Goal: Use online tool/utility: Utilize a website feature to perform a specific function

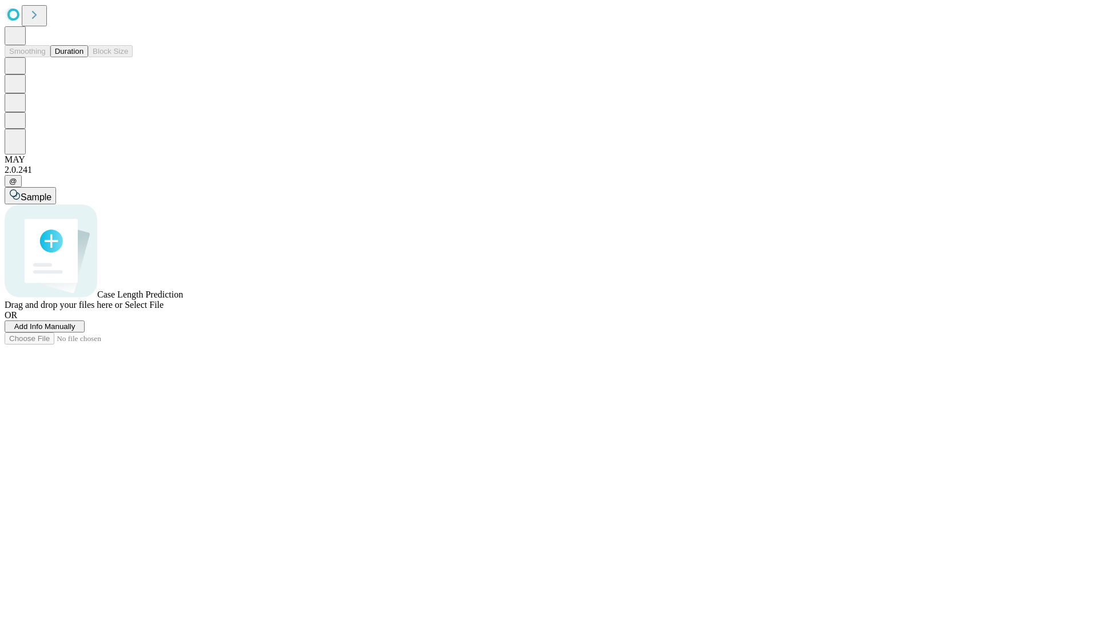
click at [83, 57] on button "Duration" at bounding box center [69, 51] width 38 height 12
click at [75, 331] on span "Add Info Manually" at bounding box center [44, 326] width 61 height 9
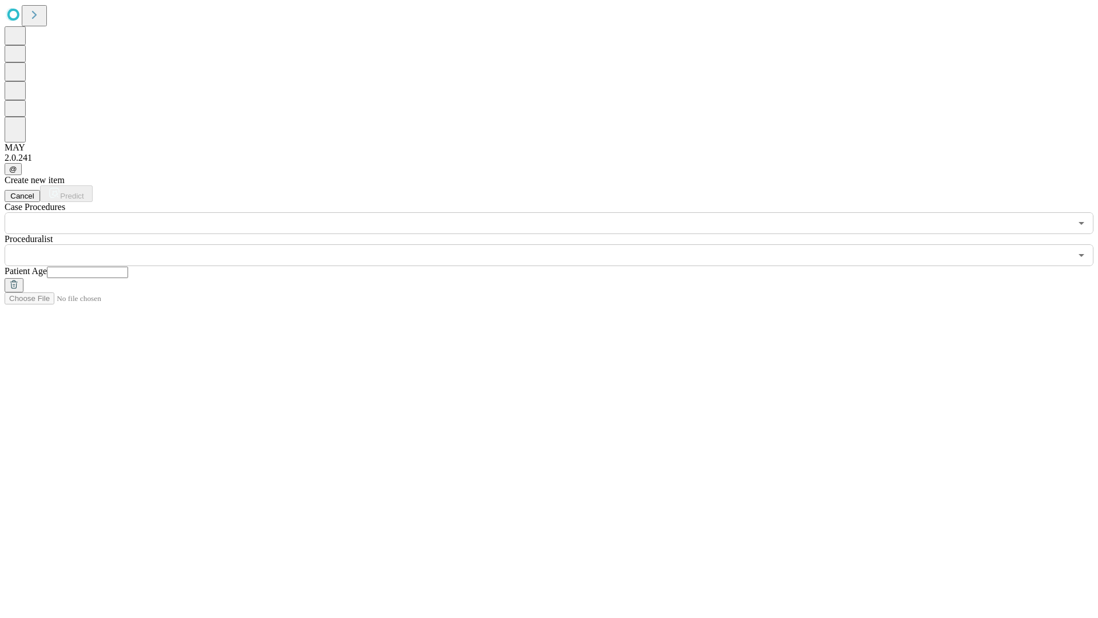
click at [128, 267] on input "text" at bounding box center [87, 272] width 81 height 11
type input "**"
click at [557, 244] on input "text" at bounding box center [538, 255] width 1067 height 22
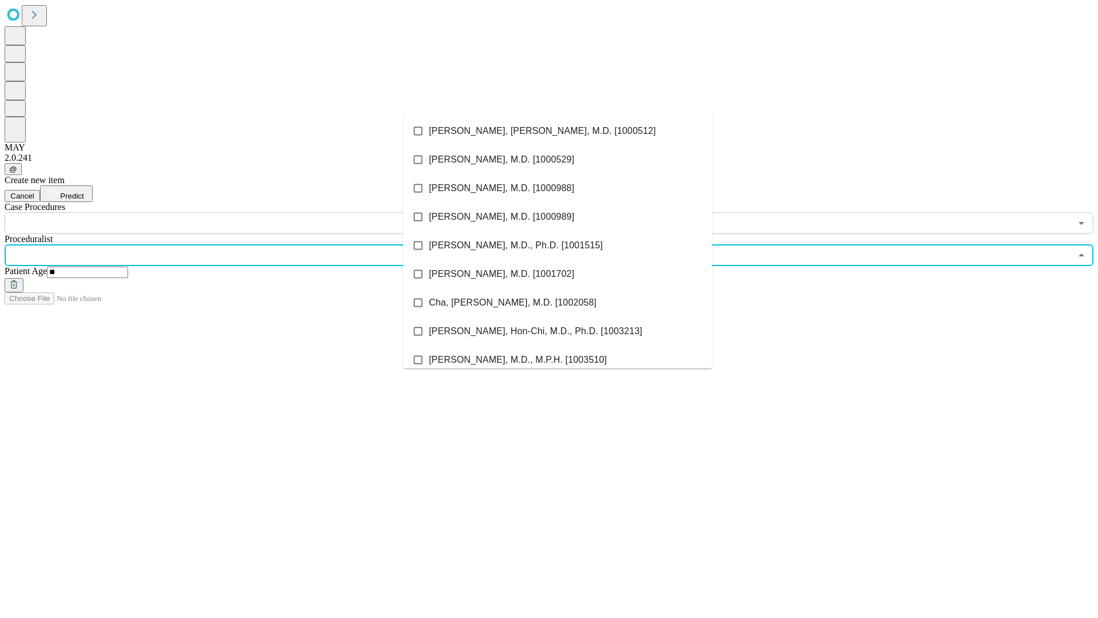
click at [558, 131] on li "[PERSON_NAME], [PERSON_NAME], M.D. [1000512]" at bounding box center [557, 131] width 309 height 29
click at [240, 212] on input "text" at bounding box center [538, 223] width 1067 height 22
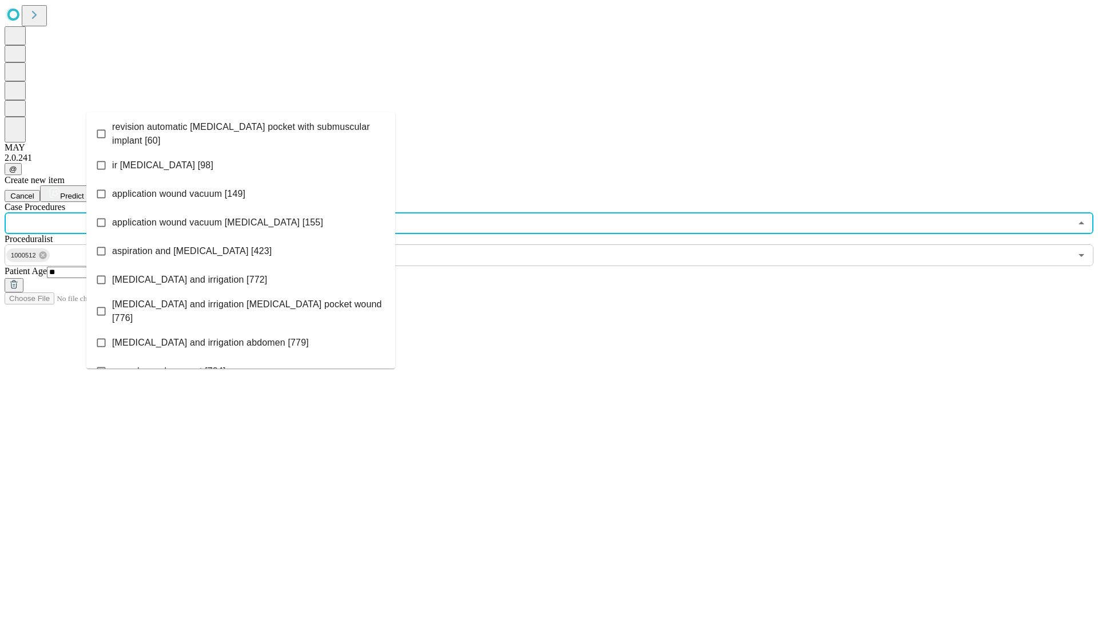
click at [241, 131] on span "revision automatic [MEDICAL_DATA] pocket with submuscular implant [60]" at bounding box center [249, 133] width 274 height 27
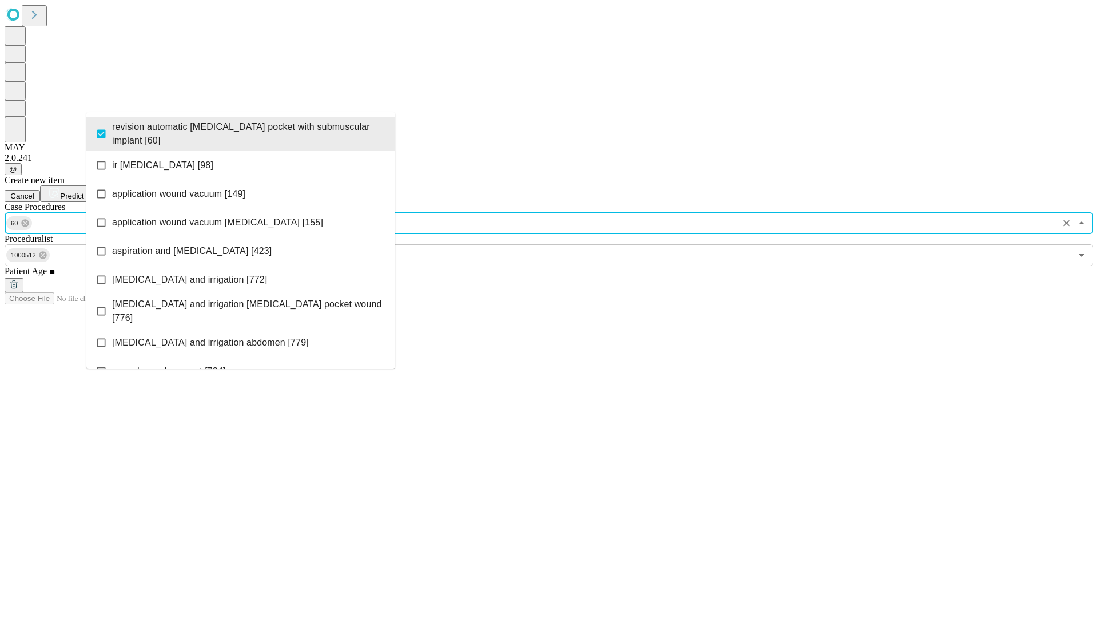
click at [83, 192] on span "Predict" at bounding box center [71, 196] width 23 height 9
